Goal: Information Seeking & Learning: Find specific fact

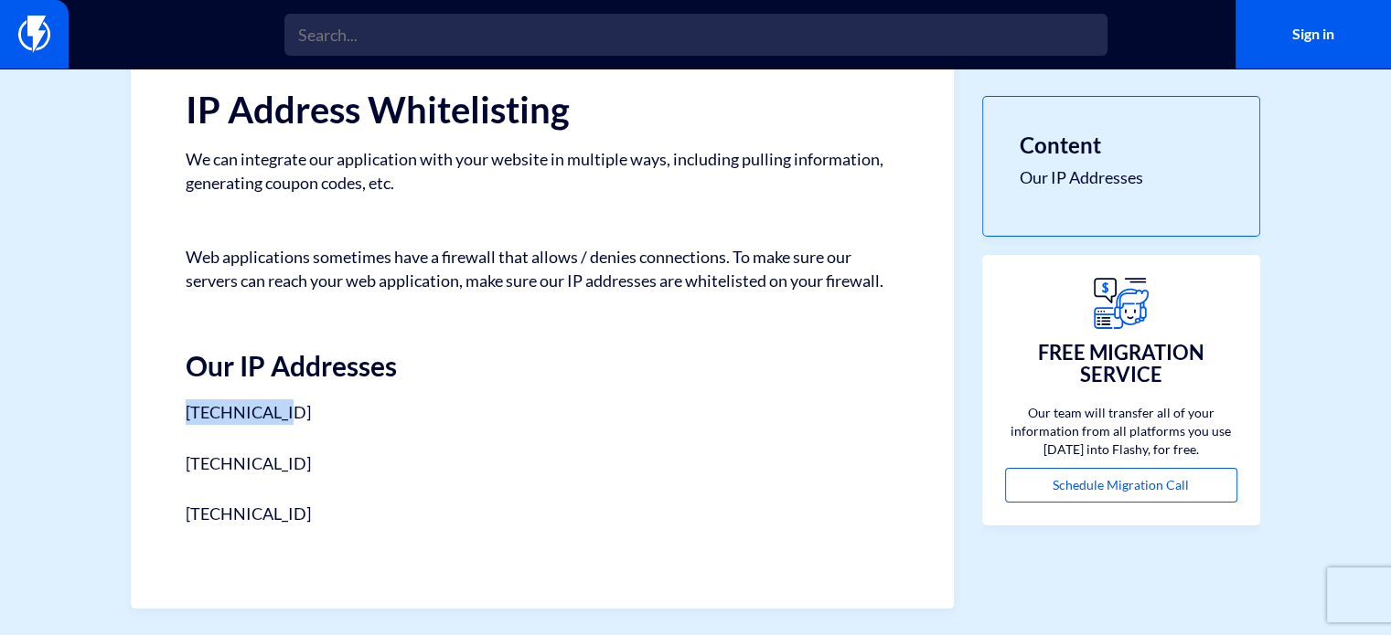
drag, startPoint x: 183, startPoint y: 414, endPoint x: 303, endPoint y: 415, distance: 119.8
click at [303, 415] on div "Help Center Integrations Troubleshooting IP Address Whitelisting We can integra…" at bounding box center [542, 301] width 823 height 615
drag, startPoint x: 185, startPoint y: 457, endPoint x: 310, endPoint y: 464, distance: 125.5
click at [310, 464] on div "Help Center Integrations Troubleshooting IP Address Whitelisting We can integra…" at bounding box center [542, 301] width 823 height 615
drag, startPoint x: 178, startPoint y: 515, endPoint x: 411, endPoint y: 498, distance: 233.7
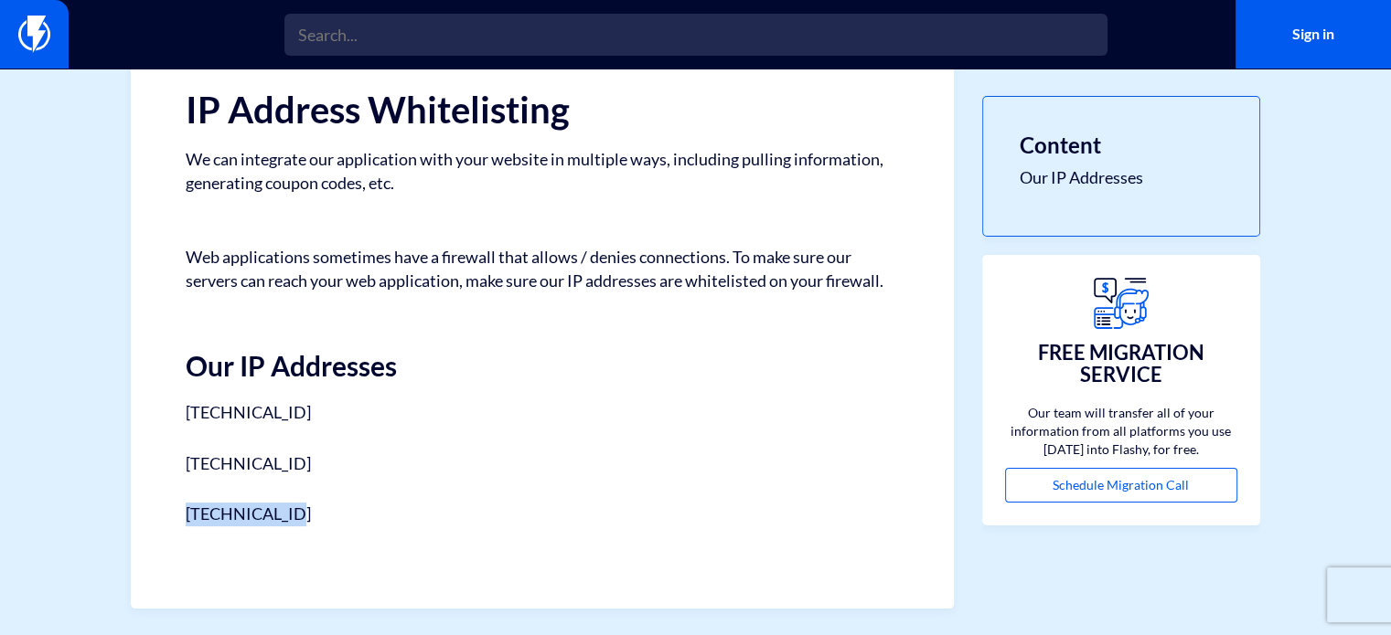
click at [377, 518] on div "Help Center Integrations Troubleshooting IP Address Whitelisting We can integra…" at bounding box center [542, 301] width 823 height 615
drag, startPoint x: 186, startPoint y: 409, endPoint x: 283, endPoint y: 417, distance: 98.2
click at [283, 417] on p "[TECHNICAL_ID]" at bounding box center [542, 413] width 713 height 26
copy p "[TECHNICAL_ID]"
drag, startPoint x: 184, startPoint y: 460, endPoint x: 273, endPoint y: 464, distance: 89.7
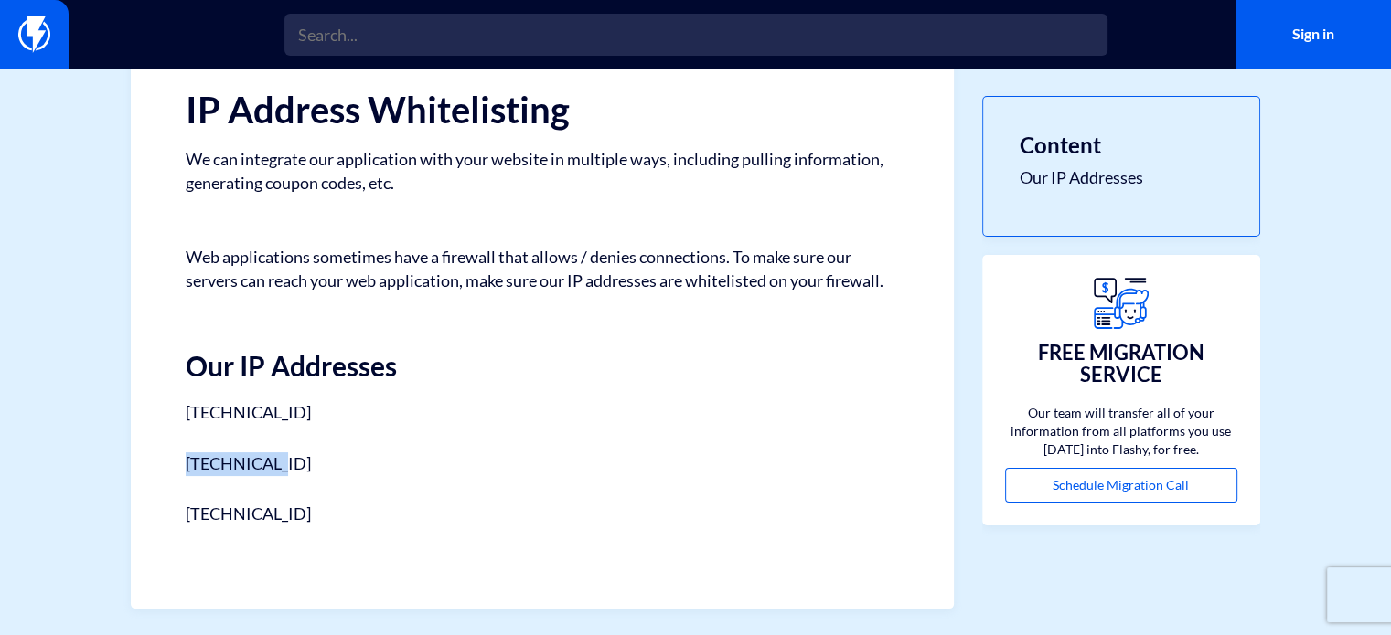
click at [273, 464] on div "Help Center Integrations Troubleshooting IP Address Whitelisting We can integra…" at bounding box center [542, 301] width 823 height 615
copy p "[TECHNICAL_ID]"
drag, startPoint x: 326, startPoint y: 519, endPoint x: 187, endPoint y: 523, distance: 139.9
click at [187, 523] on p "[TECHNICAL_ID]" at bounding box center [542, 515] width 713 height 24
copy p "[TECHNICAL_ID]"
